Goal: Task Accomplishment & Management: Manage account settings

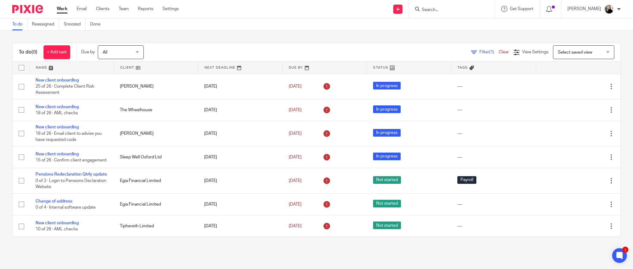
scroll to position [11, 0]
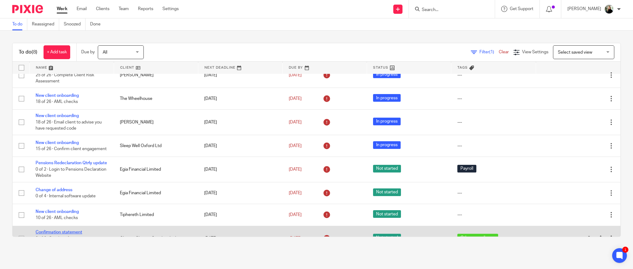
click at [63, 230] on link "Confirmation statement" at bounding box center [59, 232] width 47 height 4
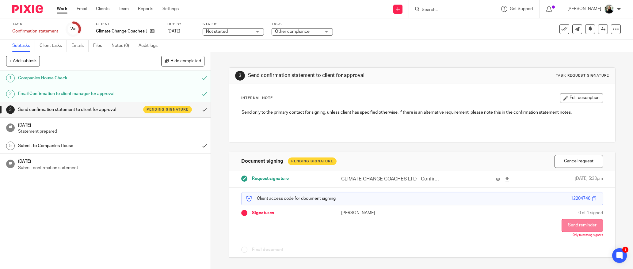
click at [582, 219] on button "Send reminder" at bounding box center [582, 225] width 41 height 13
click at [61, 11] on link "Work" at bounding box center [62, 9] width 11 height 6
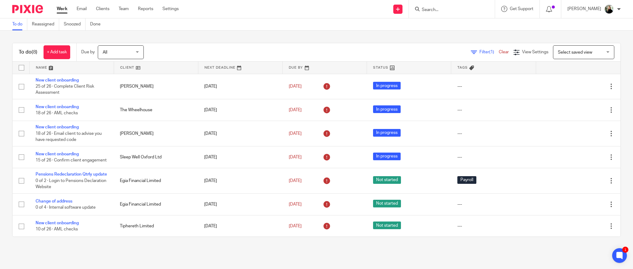
scroll to position [11, 0]
